Goal: Complete application form: Complete application form

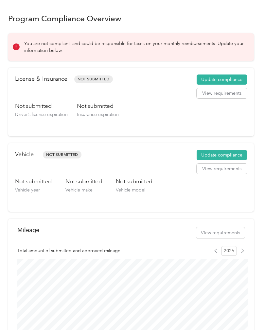
click at [231, 75] on button "Update compliance" at bounding box center [222, 80] width 50 height 10
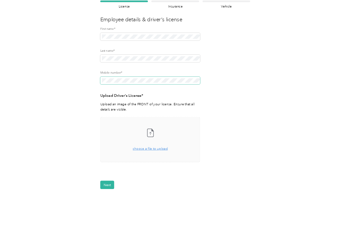
scroll to position [49, 0]
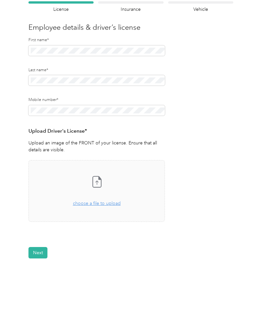
click at [119, 182] on div "Take a photo or choose a photo from your library Drag and drop your file here, …" at bounding box center [96, 191] width 125 height 51
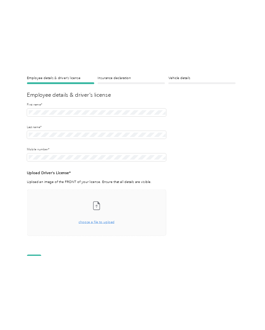
scroll to position [42, 0]
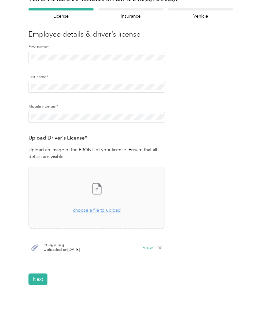
click at [42, 274] on button "Next" at bounding box center [37, 279] width 19 height 11
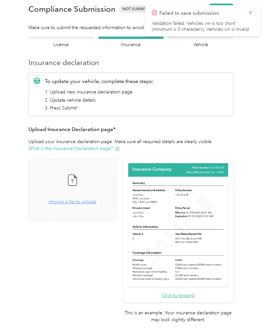
scroll to position [8, 0]
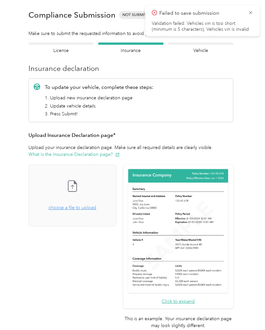
click at [170, 245] on img at bounding box center [178, 231] width 103 height 127
